Goal: Information Seeking & Learning: Check status

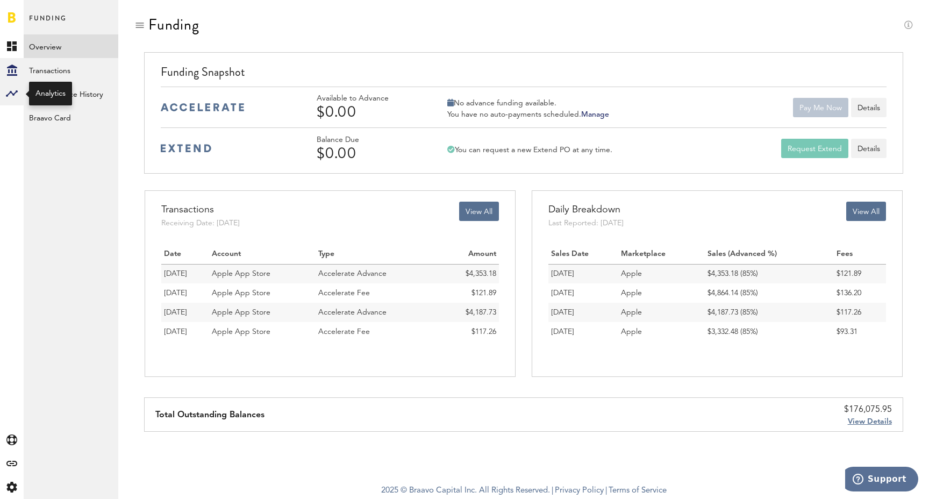
click at [10, 93] on icon at bounding box center [12, 93] width 12 height 6
click at [65, 93] on link "Acquisition" at bounding box center [71, 94] width 95 height 24
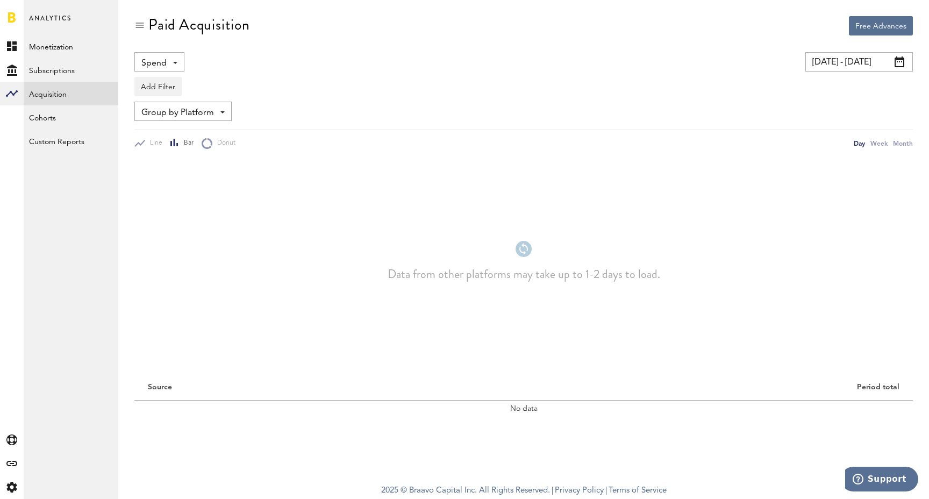
click at [862, 66] on input "[DATE] - [DATE]" at bounding box center [860, 61] width 108 height 19
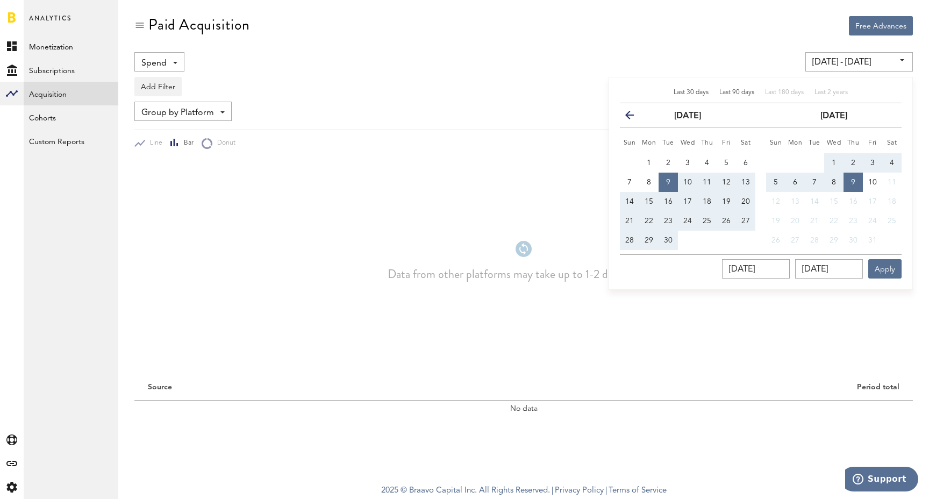
click at [731, 93] on span "Last 90 days" at bounding box center [737, 92] width 35 height 6
type input "[DATE] - [DATE]"
type input "[DATE]"
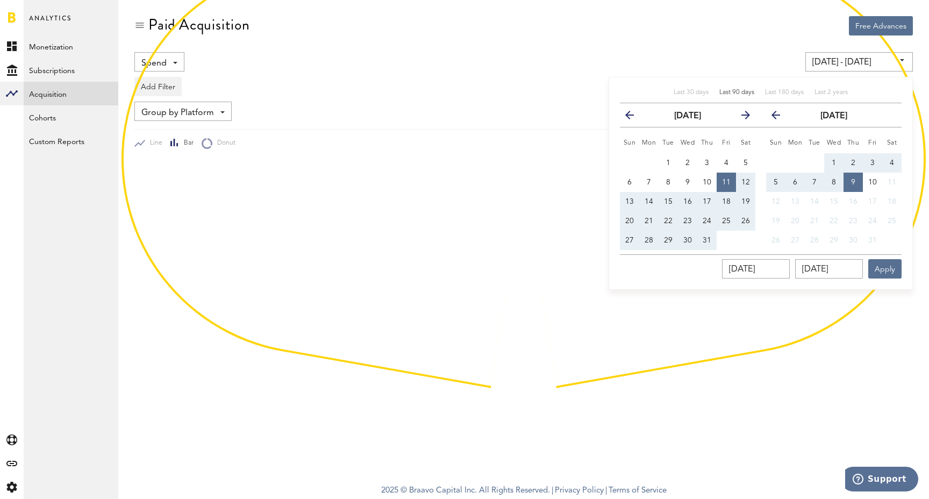
click at [543, 37] on div "Paid Acquisition" at bounding box center [523, 34] width 779 height 36
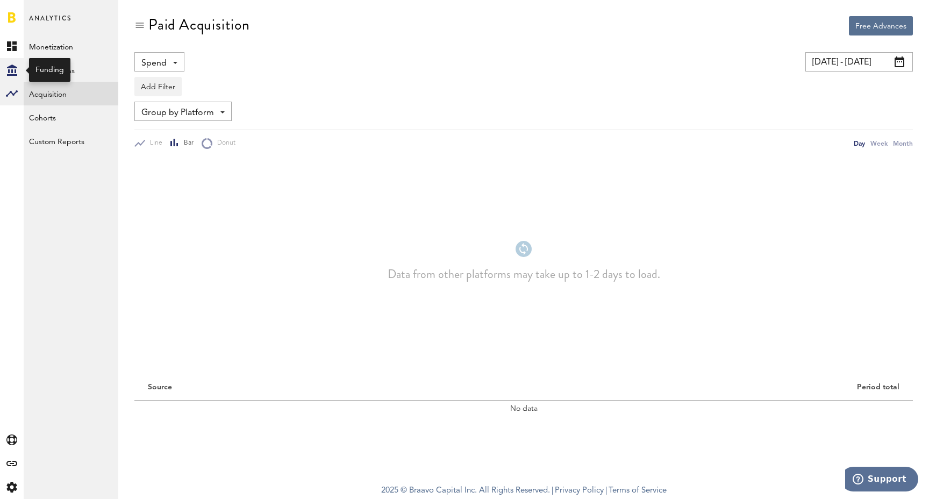
click at [11, 72] on icon "Created with Sketch." at bounding box center [12, 70] width 10 height 11
click at [70, 48] on link "Overview" at bounding box center [71, 46] width 95 height 24
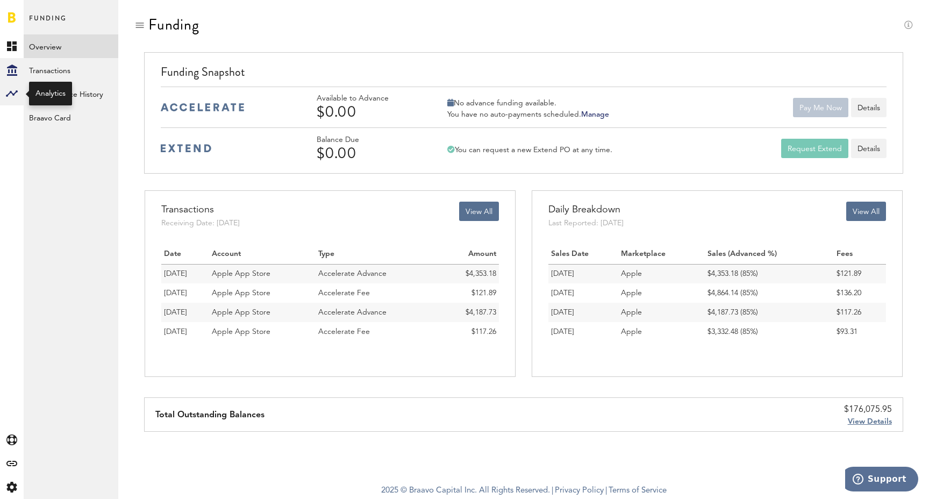
click at [10, 99] on rect at bounding box center [11, 93] width 13 height 13
click at [60, 52] on link "Monetization" at bounding box center [71, 46] width 95 height 24
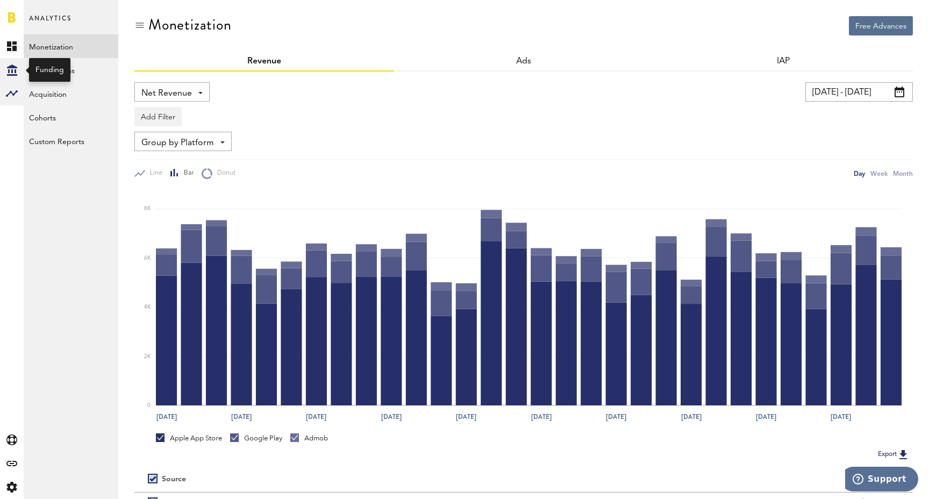
click at [11, 72] on icon "Created with Sketch." at bounding box center [12, 70] width 10 height 11
click at [50, 54] on link "Overview" at bounding box center [71, 46] width 95 height 24
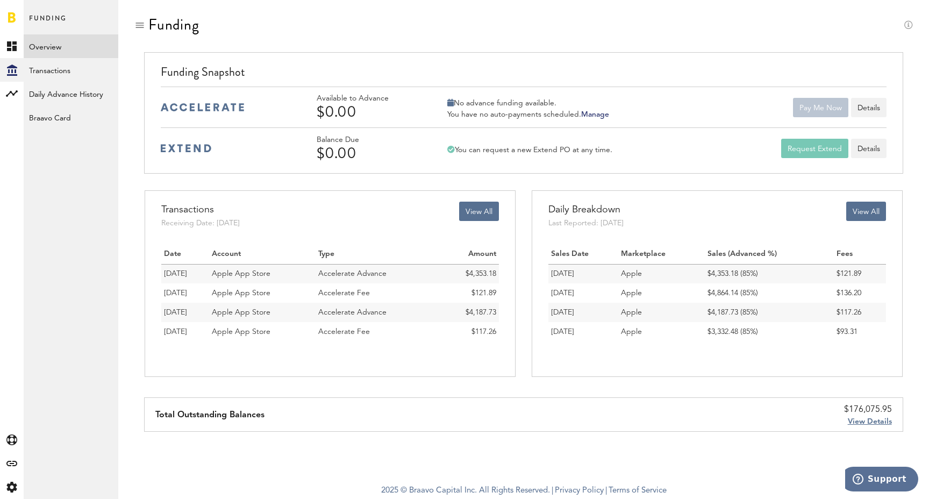
click at [537, 21] on div "Funding" at bounding box center [523, 34] width 779 height 36
